Goal: Navigation & Orientation: Find specific page/section

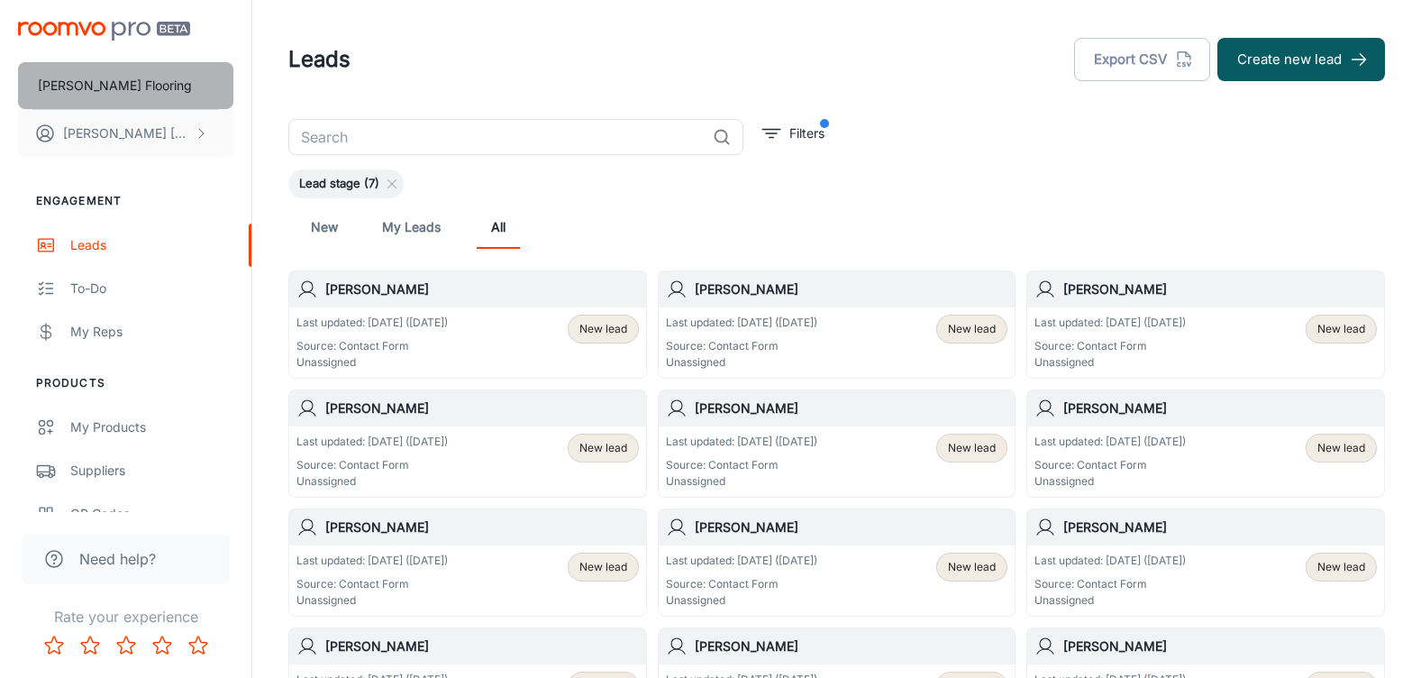
click at [112, 86] on p "[PERSON_NAME] Flooring" at bounding box center [115, 86] width 154 height 20
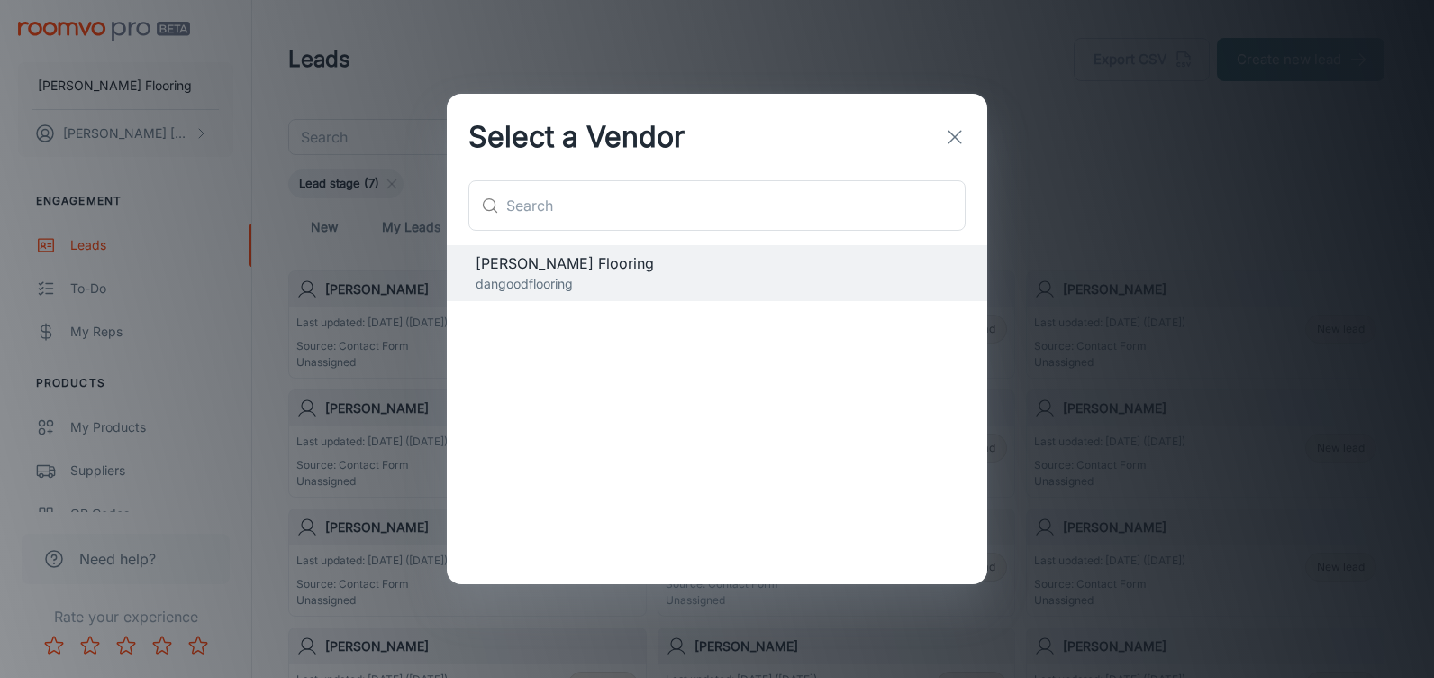
click at [955, 134] on icon "button" at bounding box center [955, 137] width 22 height 22
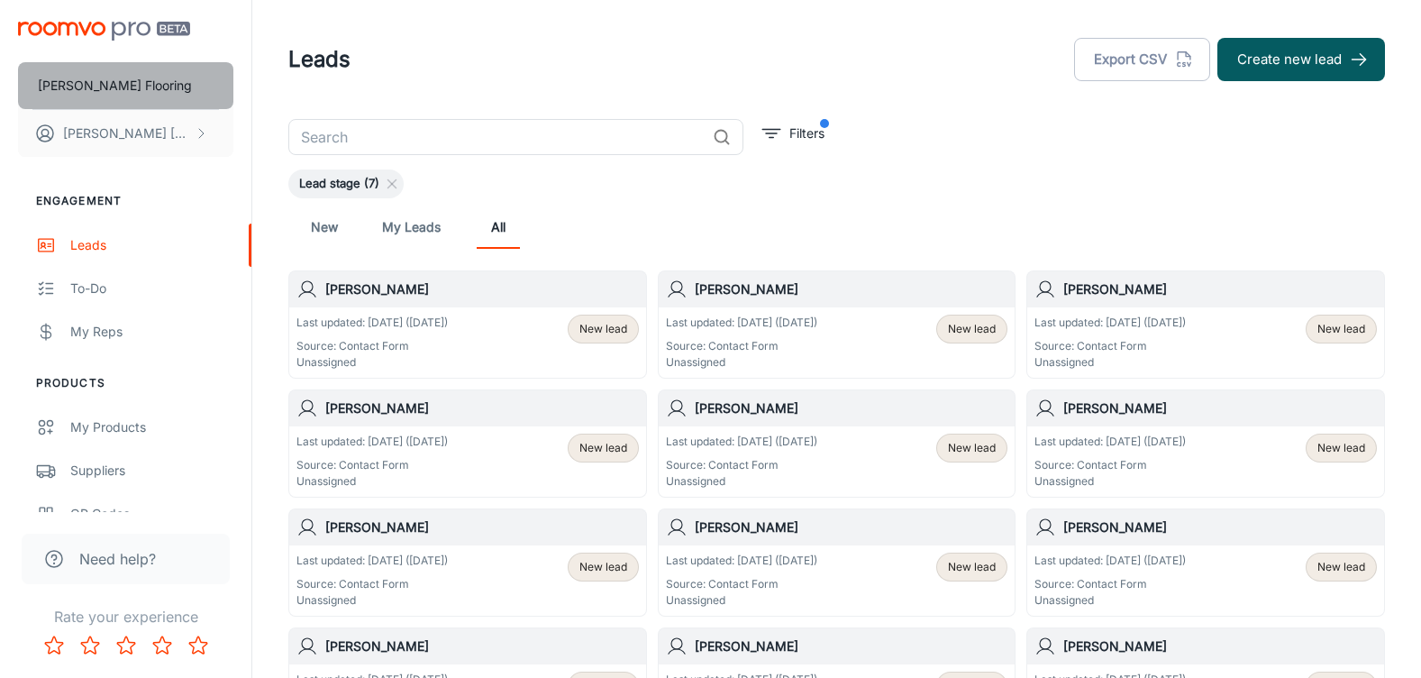
click at [105, 86] on p "[PERSON_NAME] Flooring" at bounding box center [115, 86] width 154 height 20
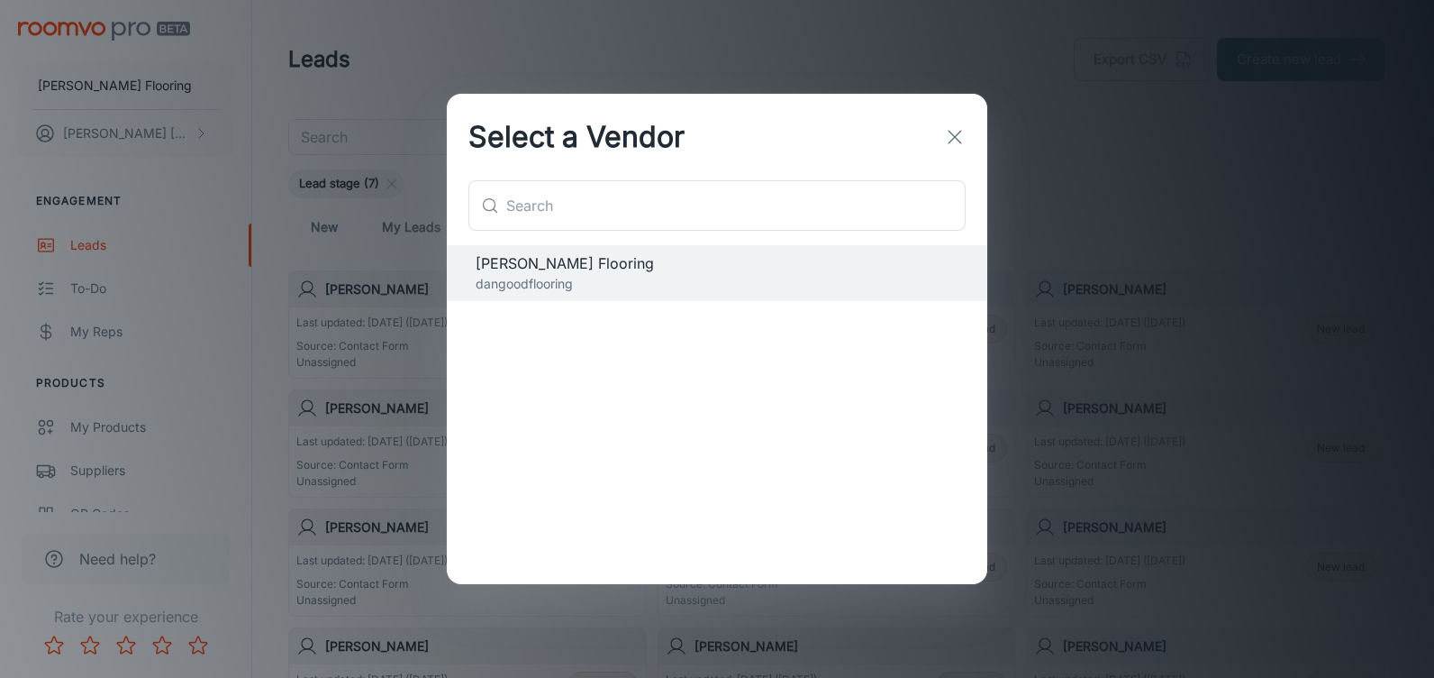
click at [951, 140] on line "button" at bounding box center [955, 137] width 13 height 13
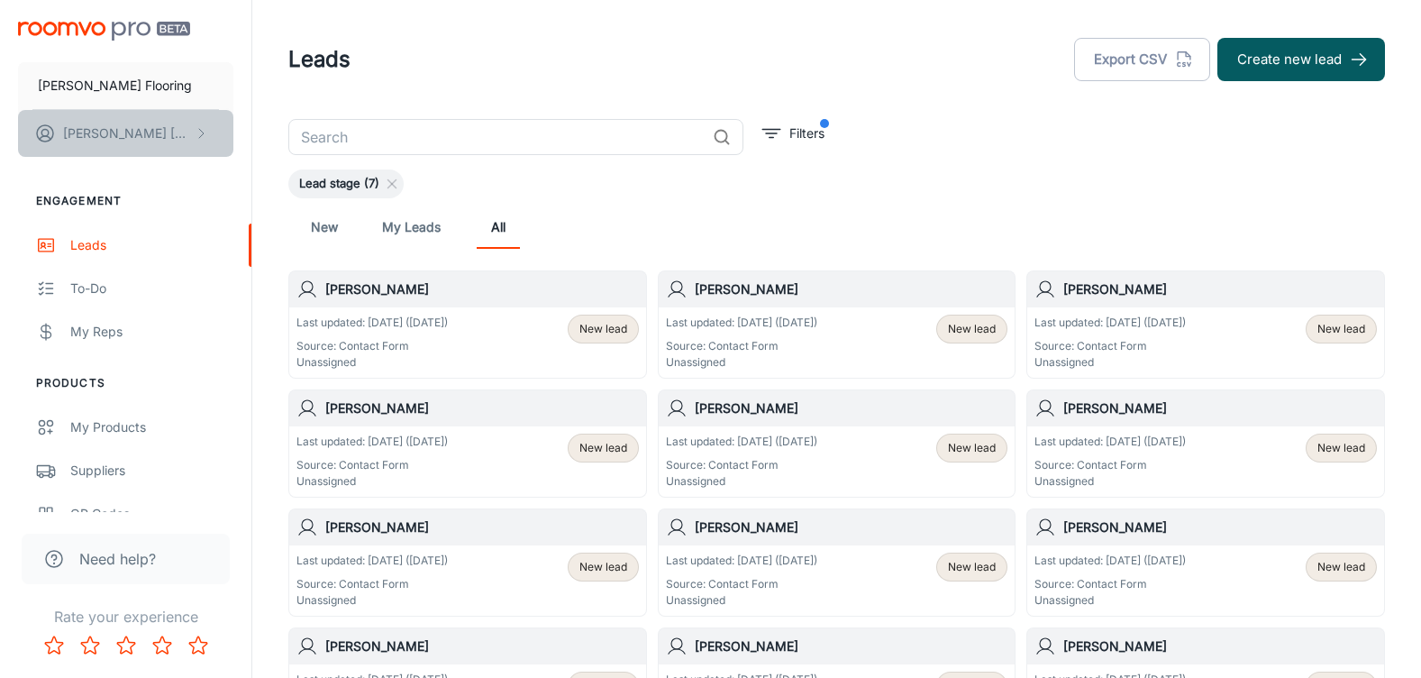
click at [88, 132] on p "[PERSON_NAME]" at bounding box center [126, 133] width 127 height 20
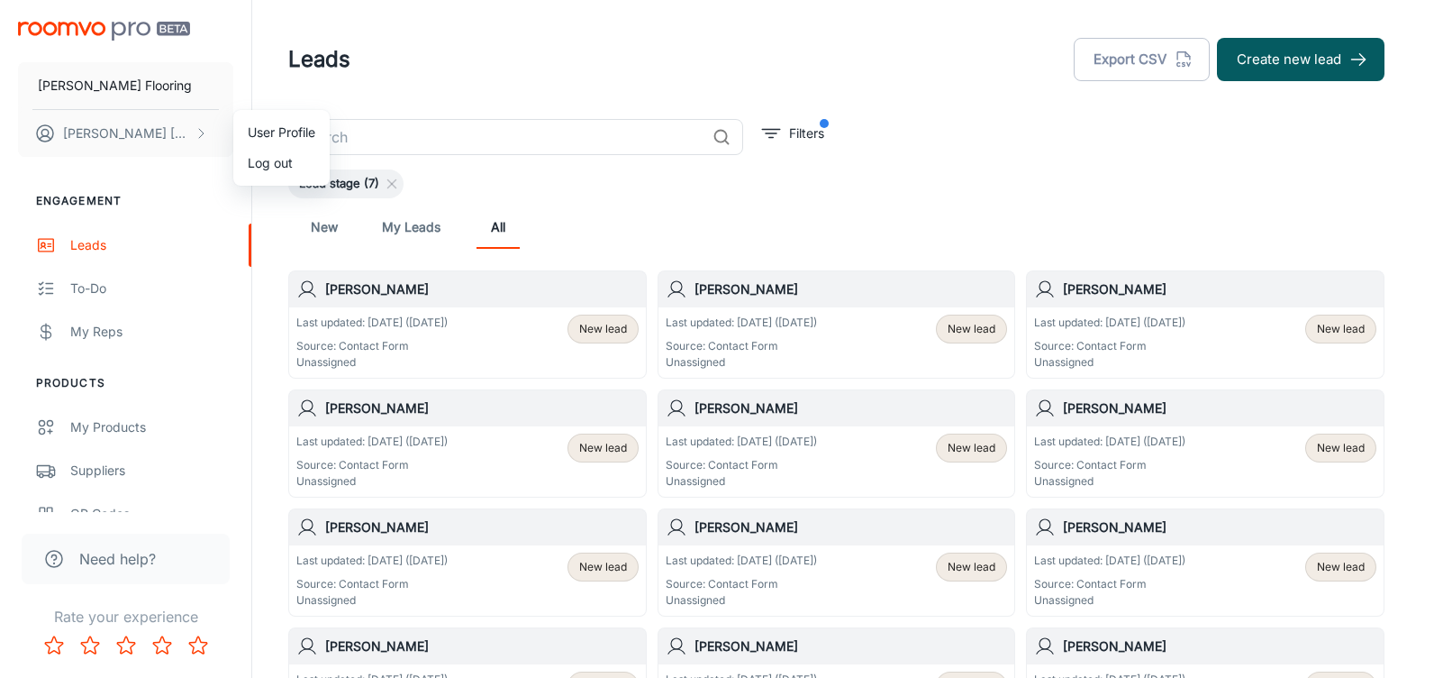
click at [122, 431] on div at bounding box center [717, 339] width 1434 height 678
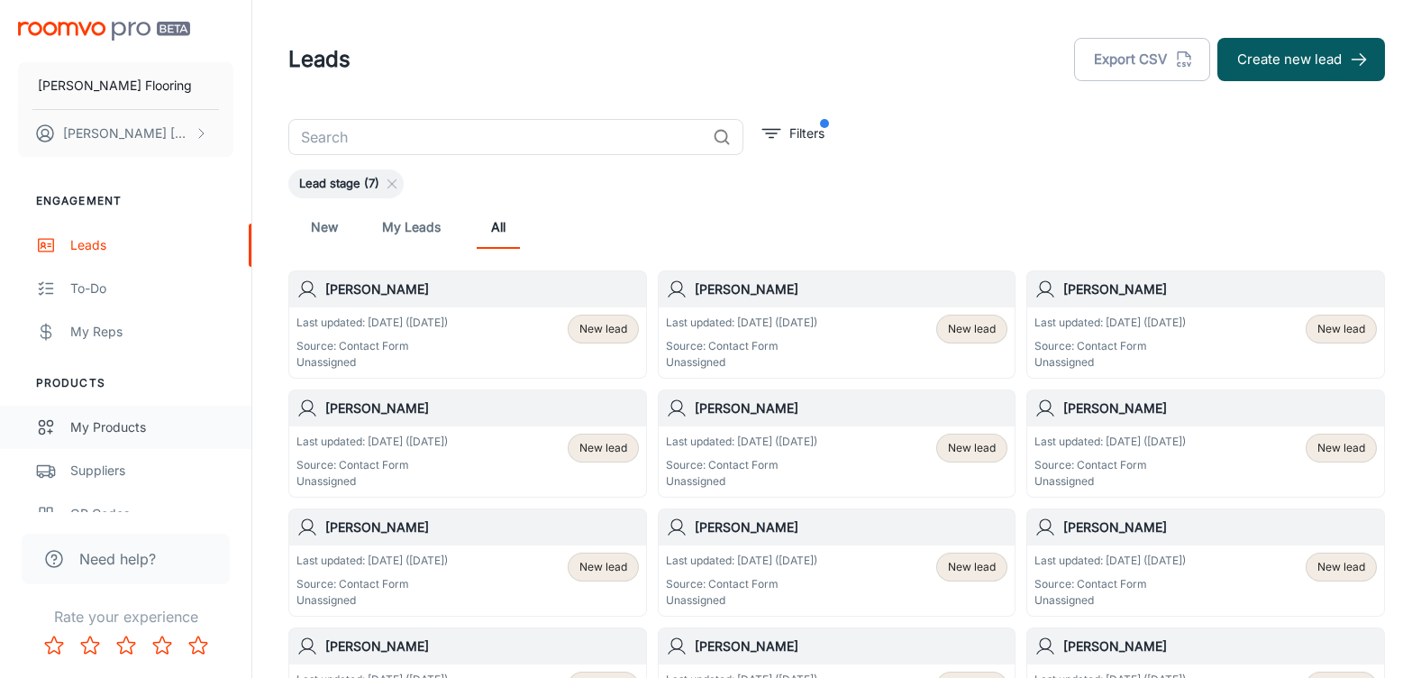
click at [98, 424] on div "My Products" at bounding box center [151, 427] width 163 height 20
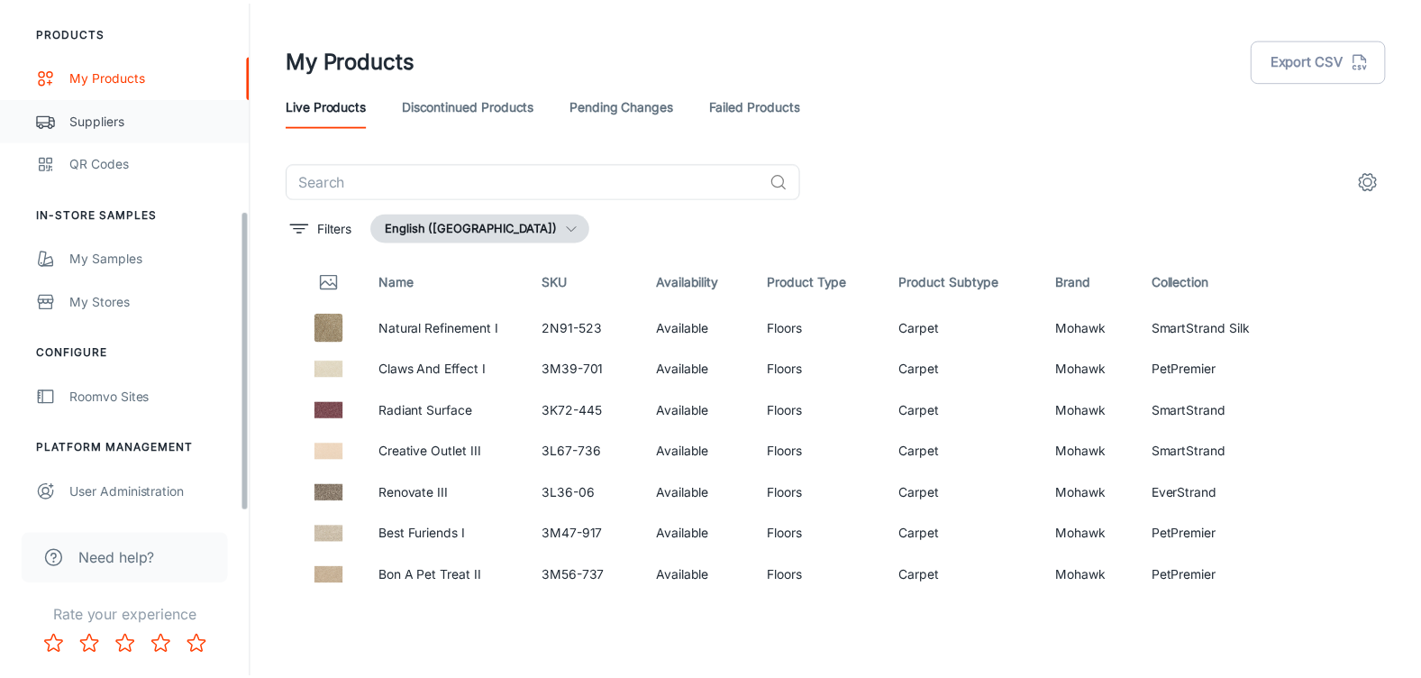
scroll to position [353, 0]
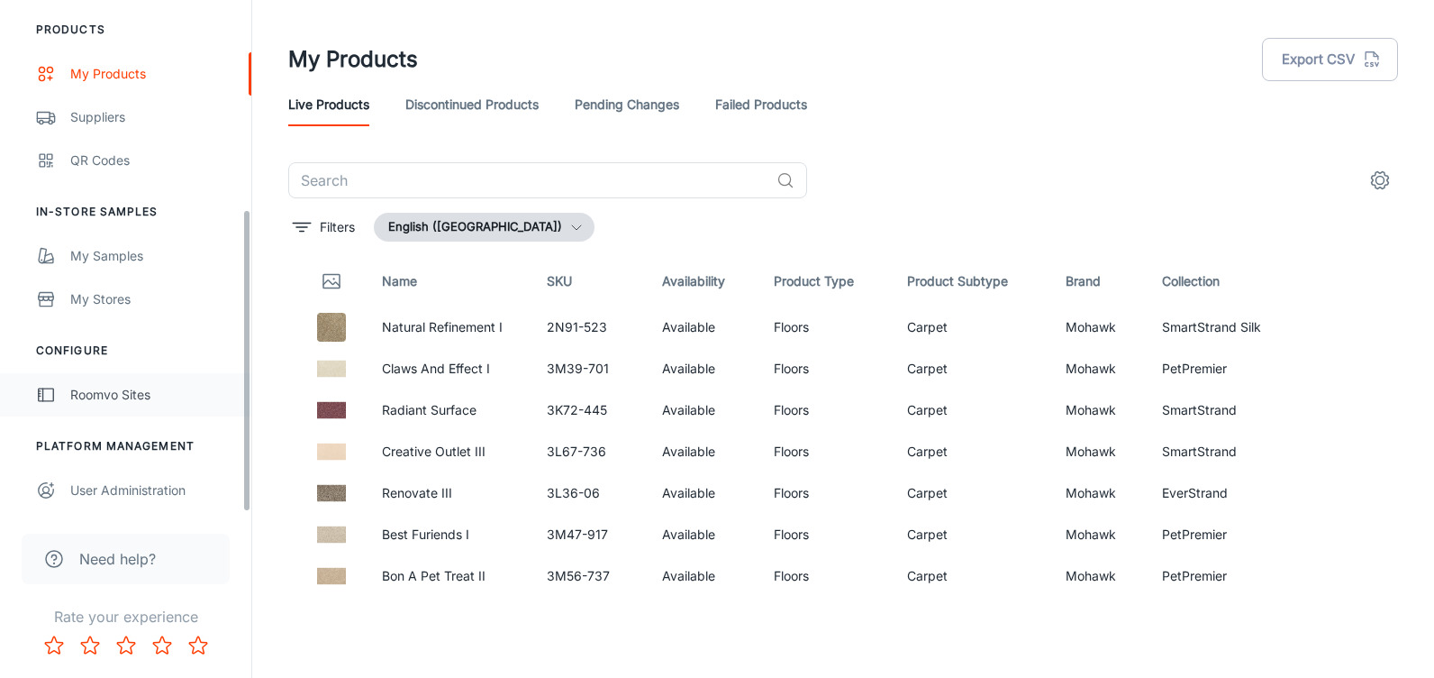
click at [123, 390] on div "Roomvo Sites" at bounding box center [151, 395] width 163 height 20
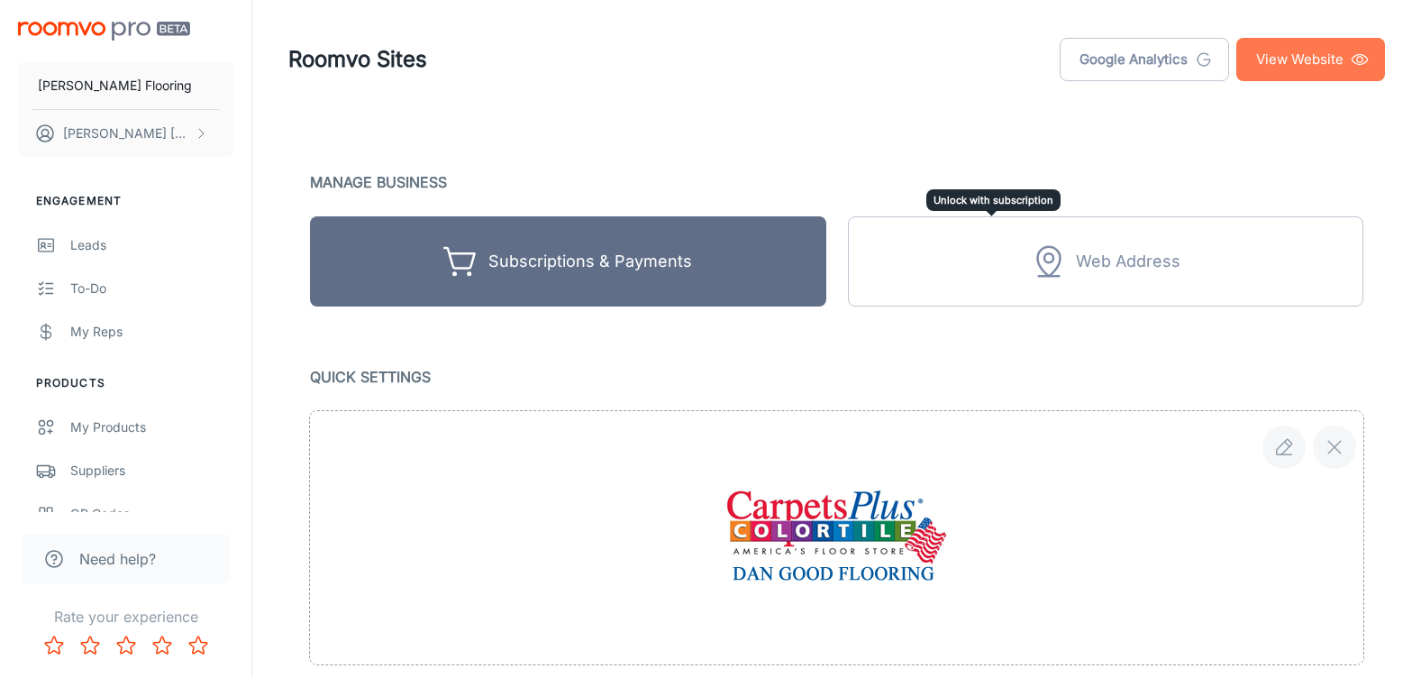
click at [1281, 60] on link "View Website" at bounding box center [1310, 59] width 149 height 43
